Goal: Communication & Community: Participate in discussion

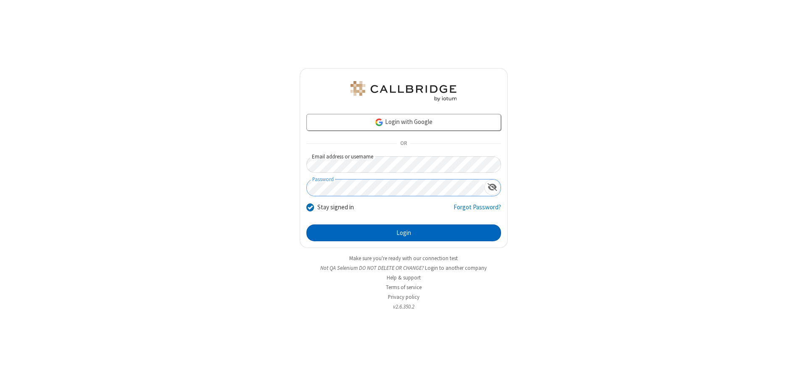
click at [404, 233] on button "Login" at bounding box center [403, 233] width 195 height 17
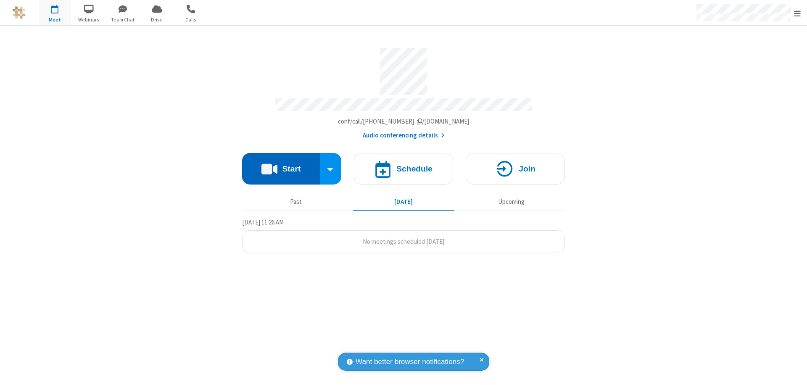
click at [281, 165] on button "Start" at bounding box center [281, 169] width 78 height 32
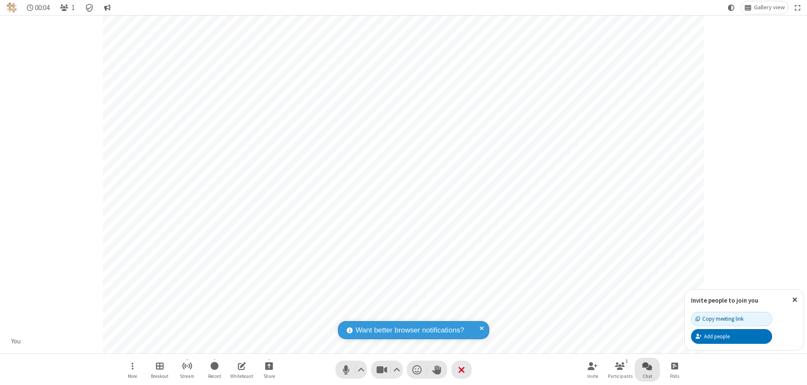
click at [647, 366] on span "Open chat" at bounding box center [647, 366] width 10 height 11
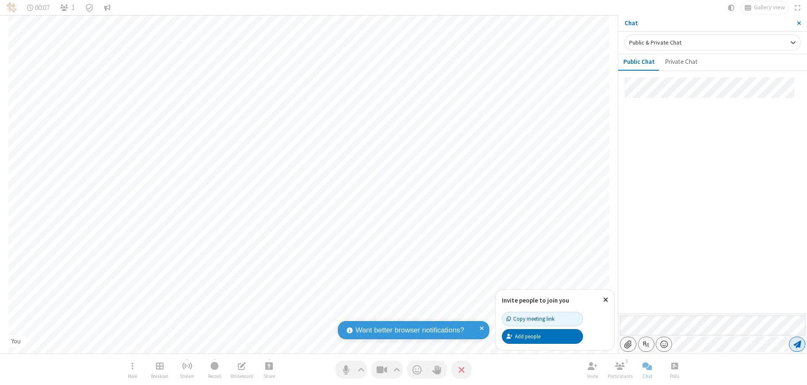
click at [797, 344] on span "Send message" at bounding box center [798, 344] width 8 height 8
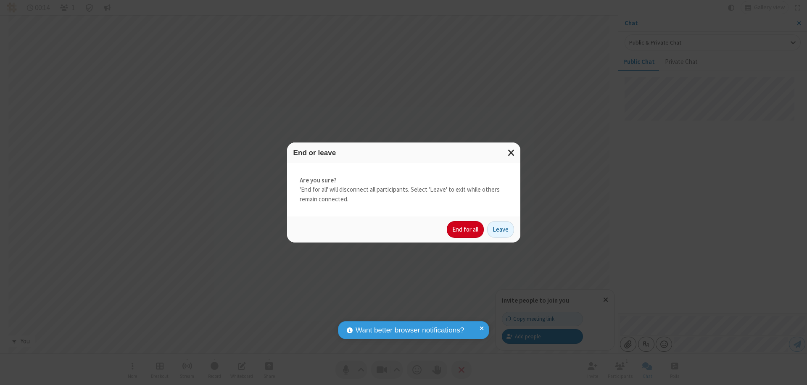
click at [466, 230] on button "End for all" at bounding box center [465, 229] width 37 height 17
